Goal: Complete application form

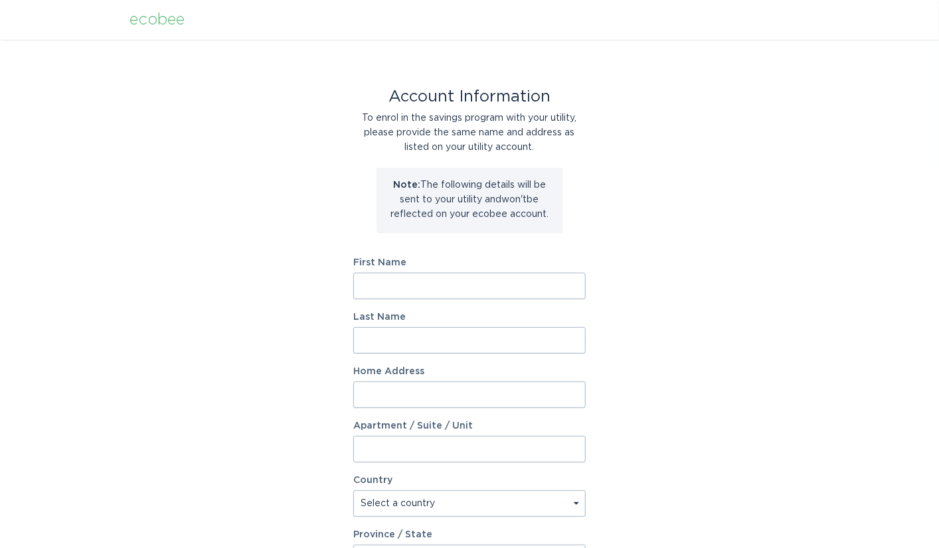
click at [386, 282] on input "First Name" at bounding box center [469, 286] width 232 height 27
type input "[PERSON_NAME]"
type input "[STREET_ADDRESS]"
select select "US"
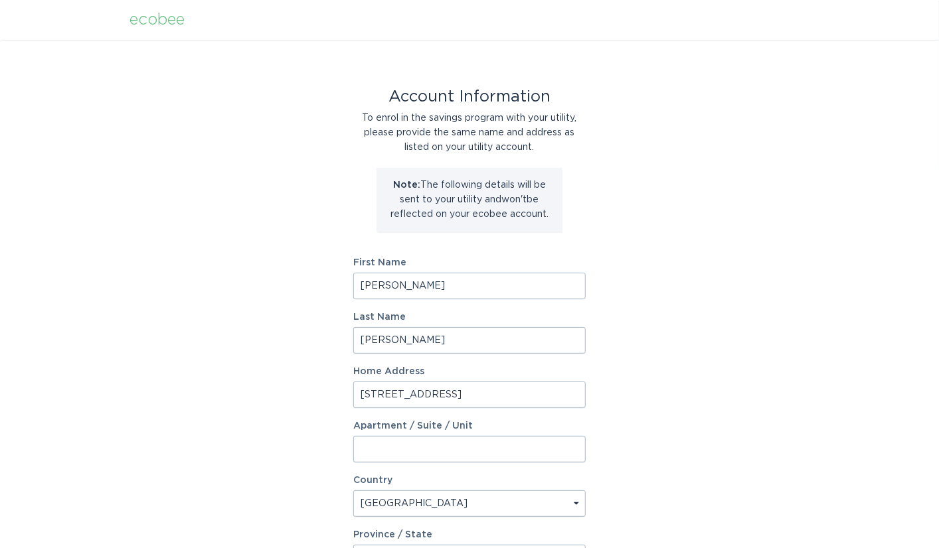
type input "Longmont"
type input "80503"
select select "CO"
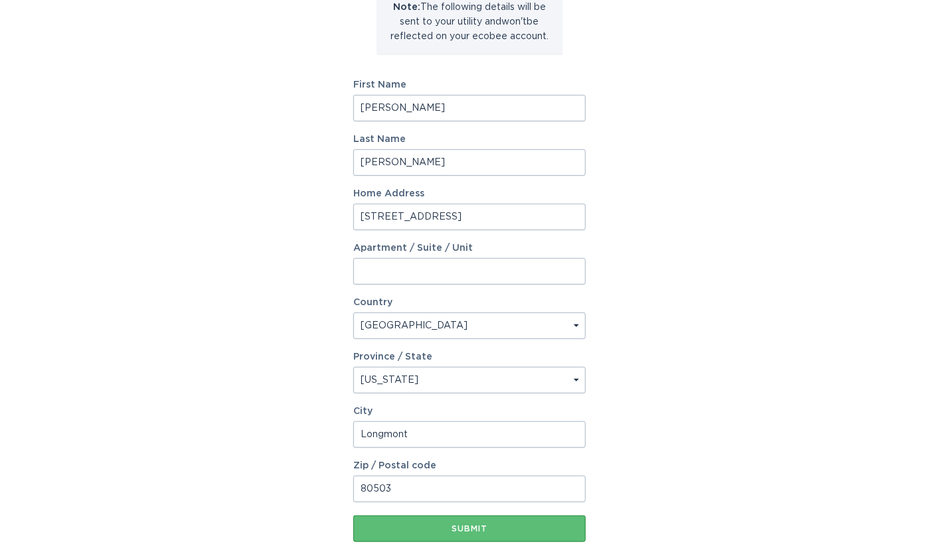
scroll to position [193, 0]
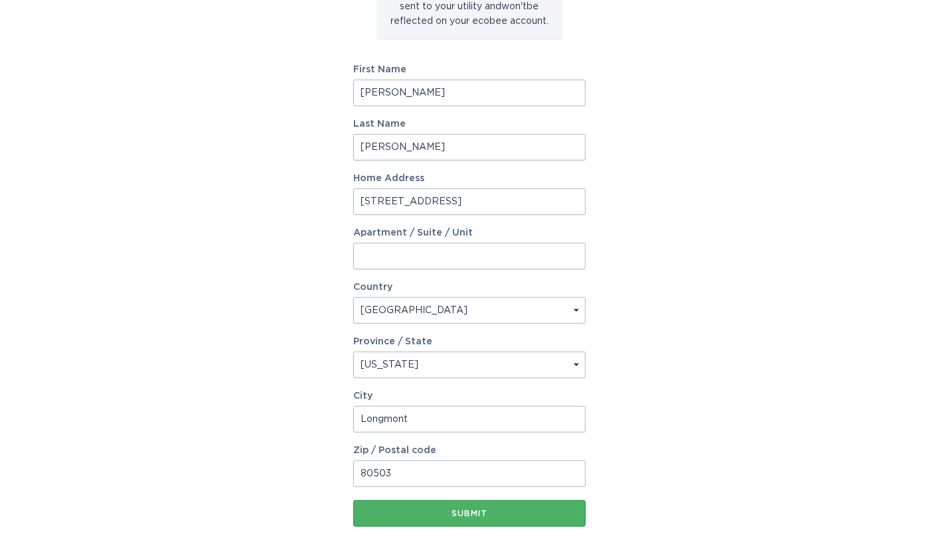
click at [479, 516] on div "Submit" at bounding box center [469, 514] width 219 height 8
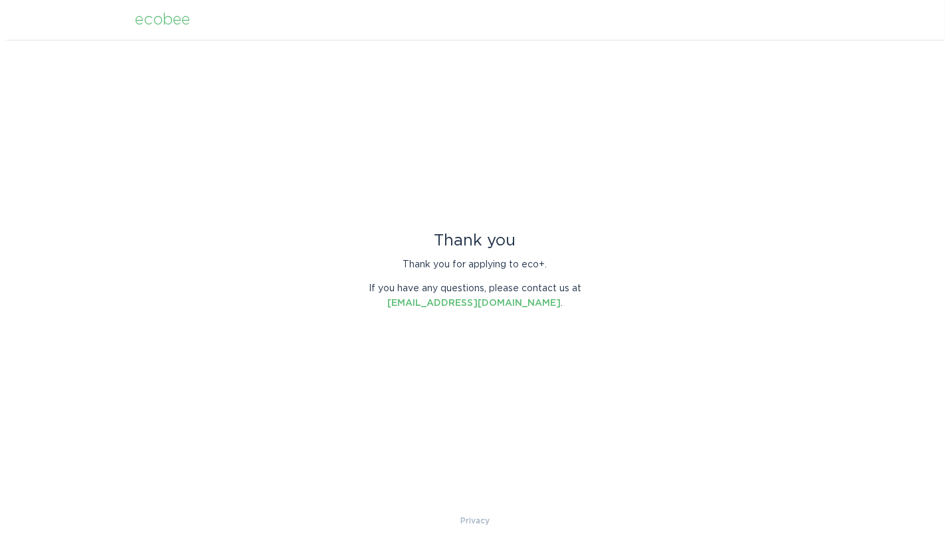
scroll to position [0, 0]
